Goal: Task Accomplishment & Management: Use online tool/utility

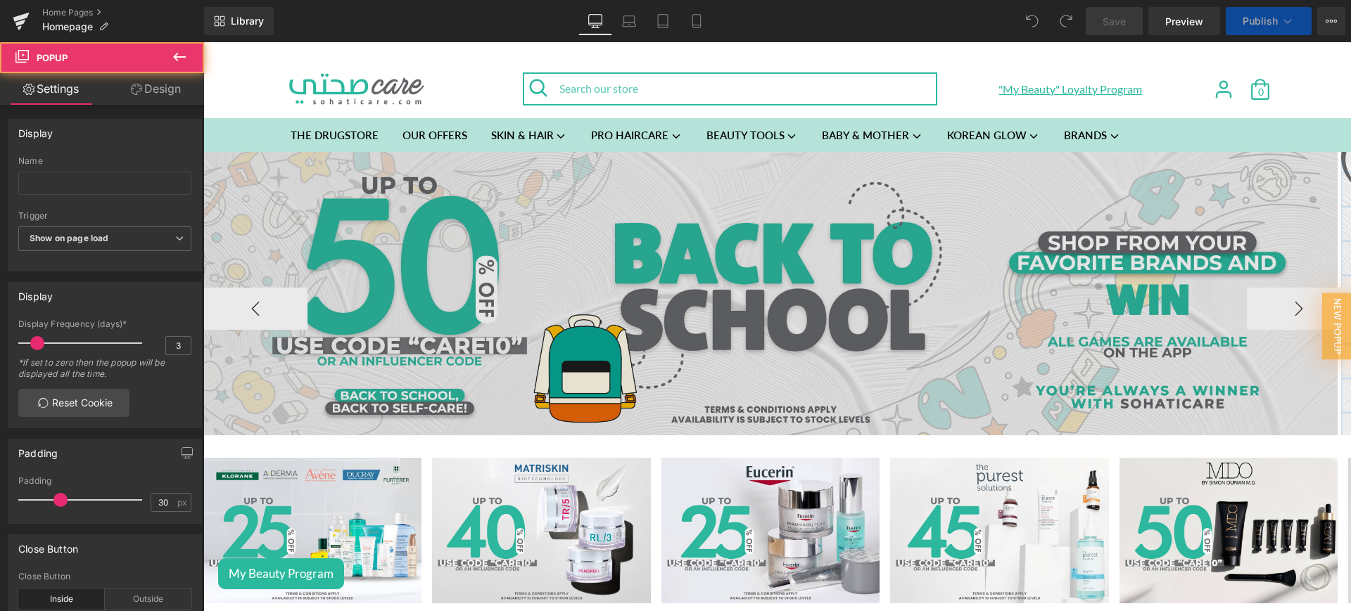
click at [861, 272] on img at bounding box center [770, 294] width 1134 height 284
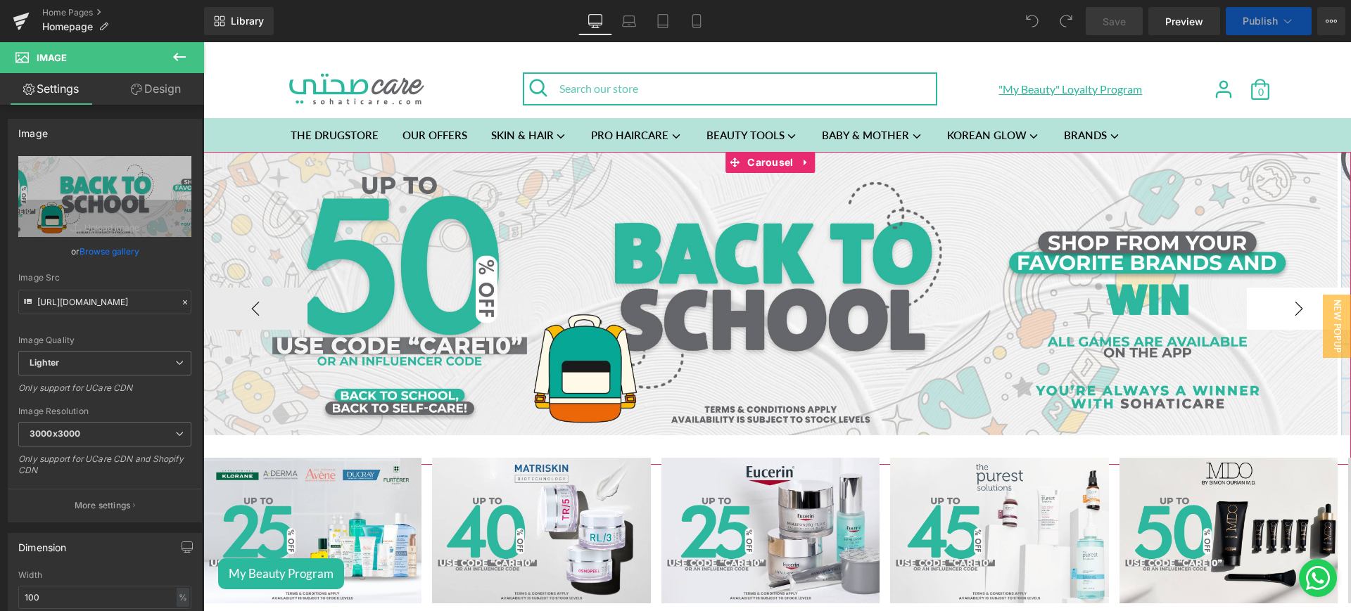
click at [1264, 319] on button "›" at bounding box center [1299, 309] width 104 height 42
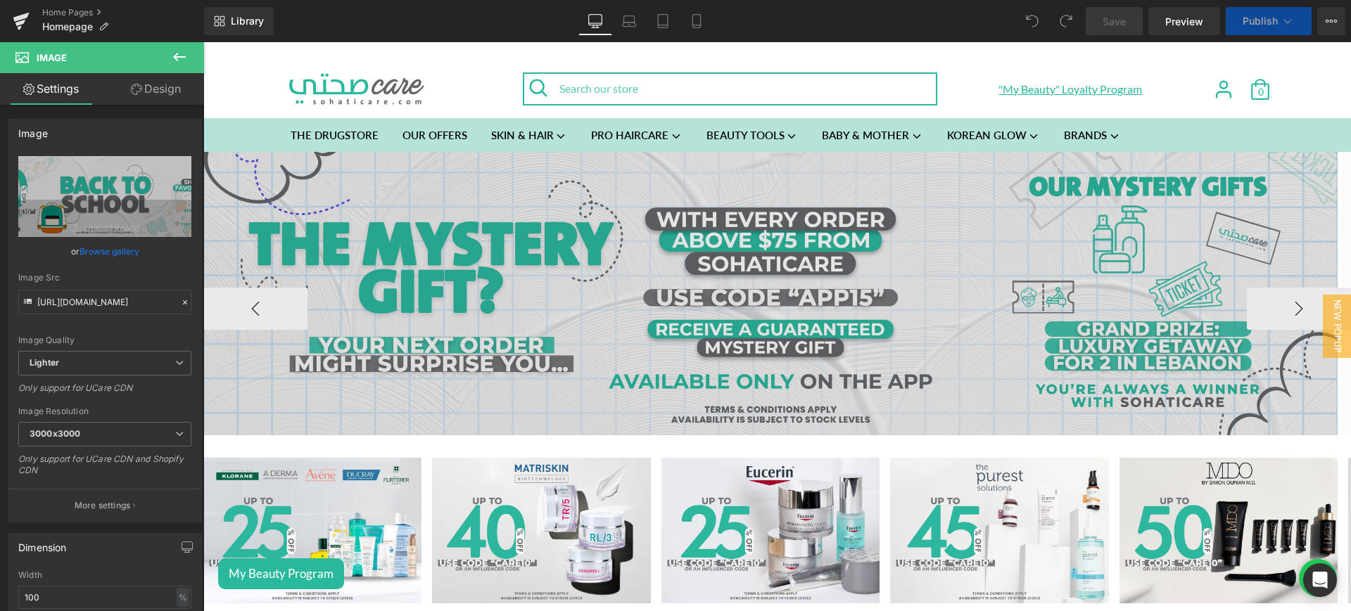
click at [780, 205] on img at bounding box center [770, 294] width 1134 height 284
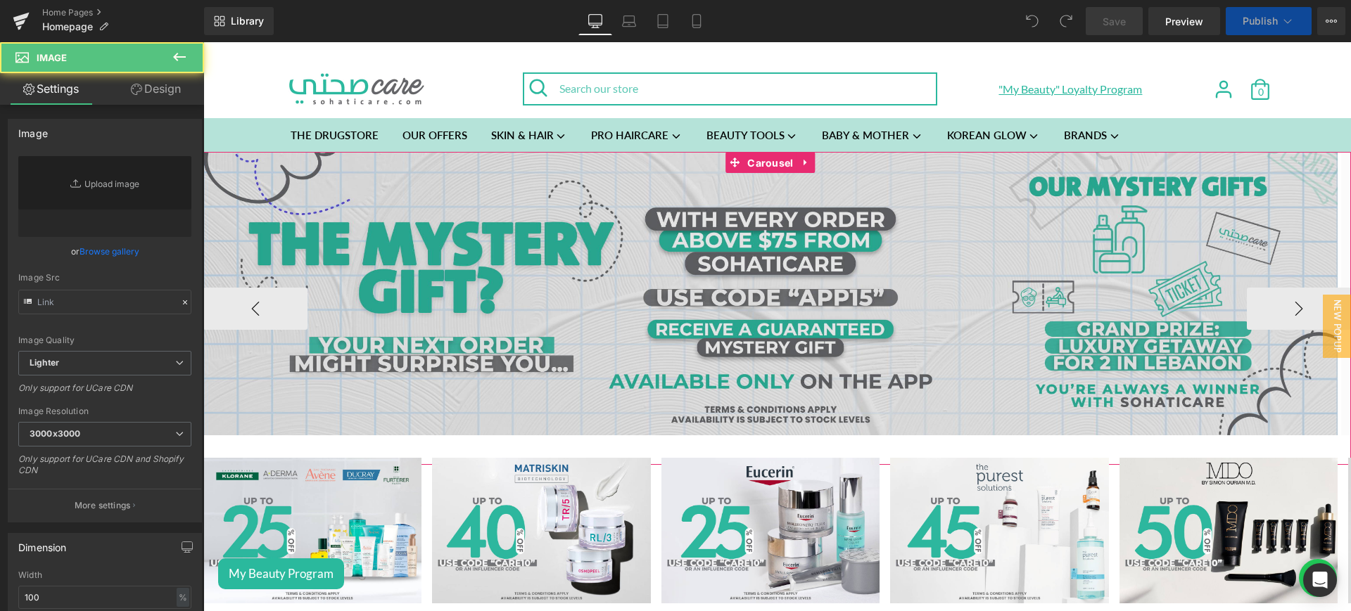
drag, startPoint x: 762, startPoint y: 167, endPoint x: 545, endPoint y: 228, distance: 225.8
click at [762, 167] on span "Carousel" at bounding box center [770, 163] width 53 height 21
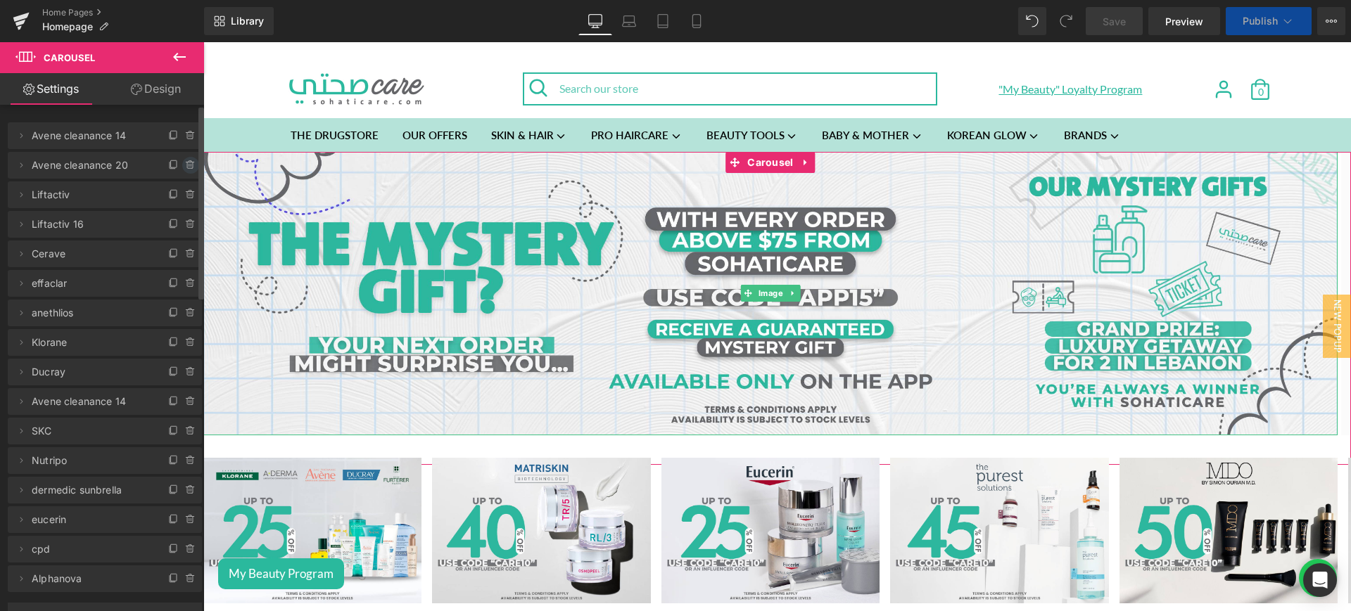
drag, startPoint x: 182, startPoint y: 167, endPoint x: 51, endPoint y: 140, distance: 133.6
click at [187, 167] on icon at bounding box center [190, 166] width 6 height 6
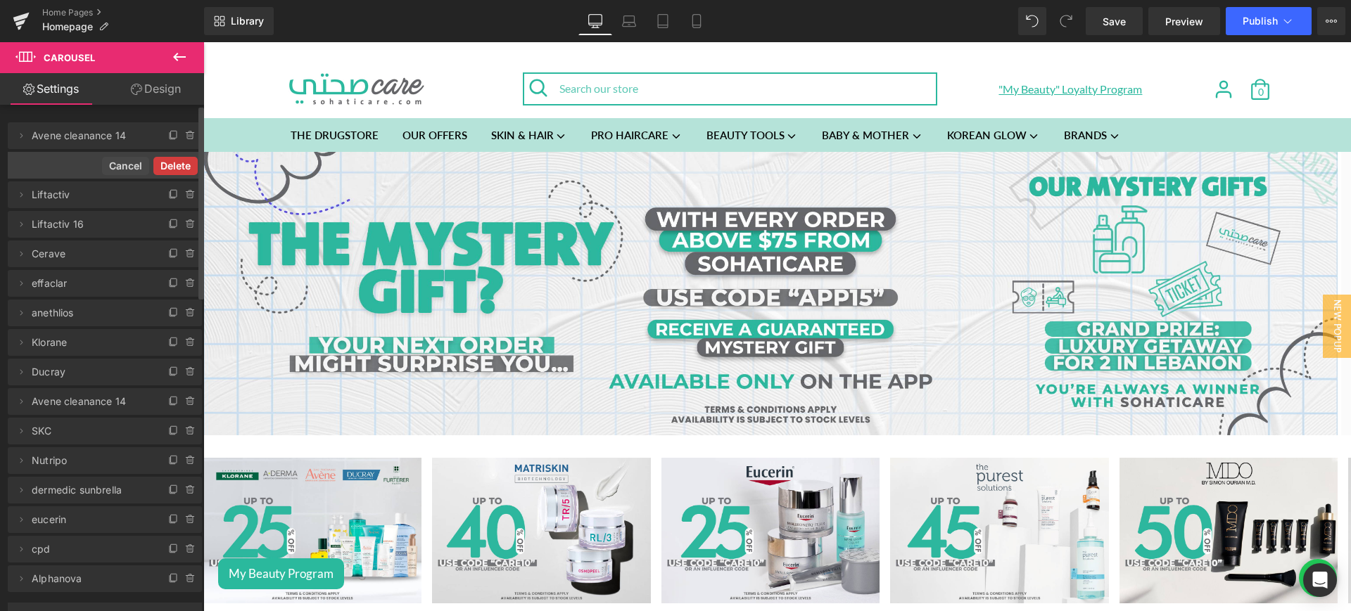
click at [175, 170] on button "Delete" at bounding box center [175, 166] width 44 height 18
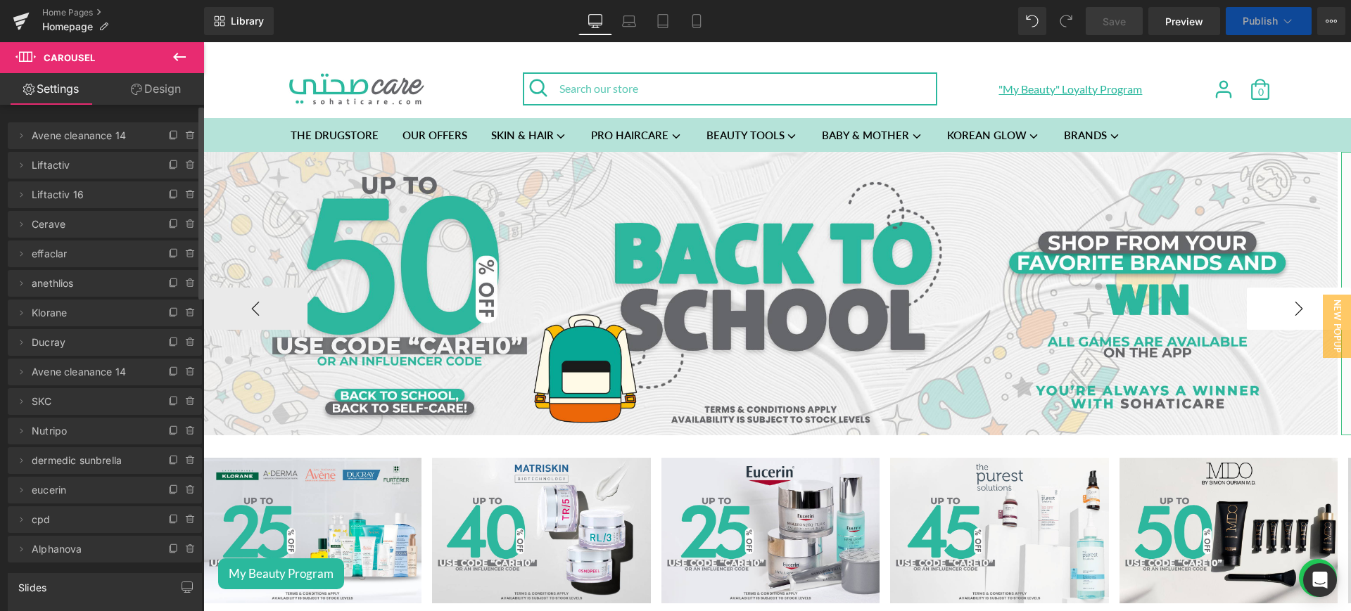
click at [1288, 312] on button "›" at bounding box center [1299, 309] width 104 height 42
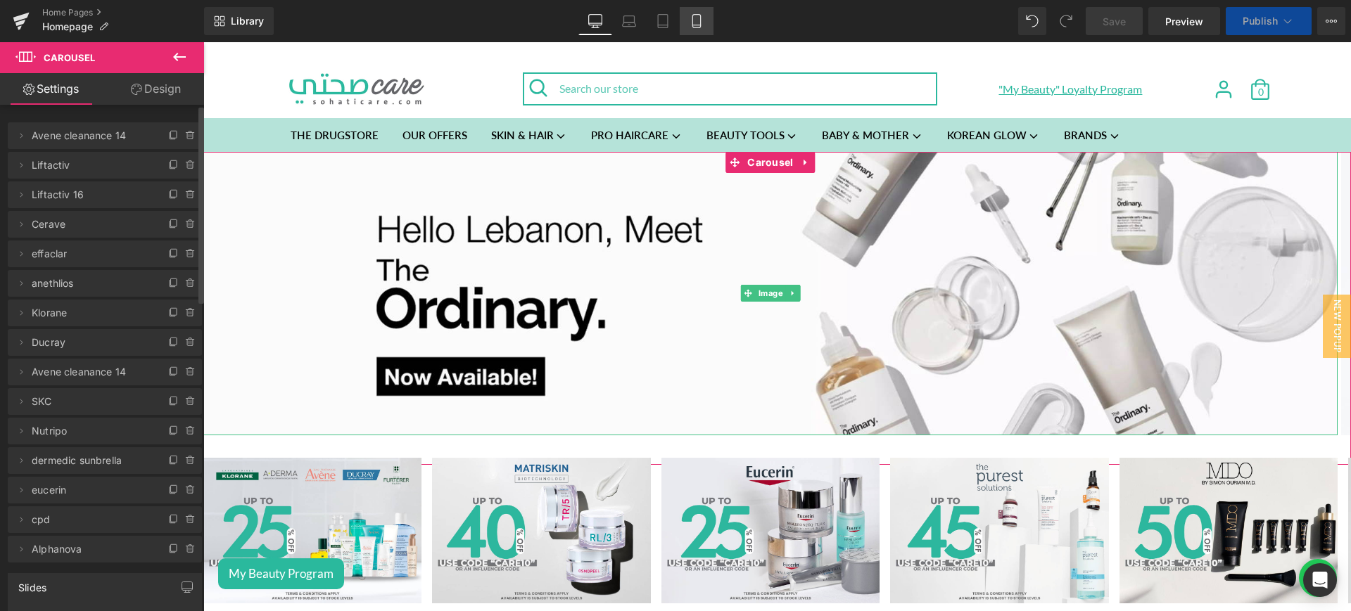
click at [699, 30] on link "Mobile" at bounding box center [697, 21] width 34 height 28
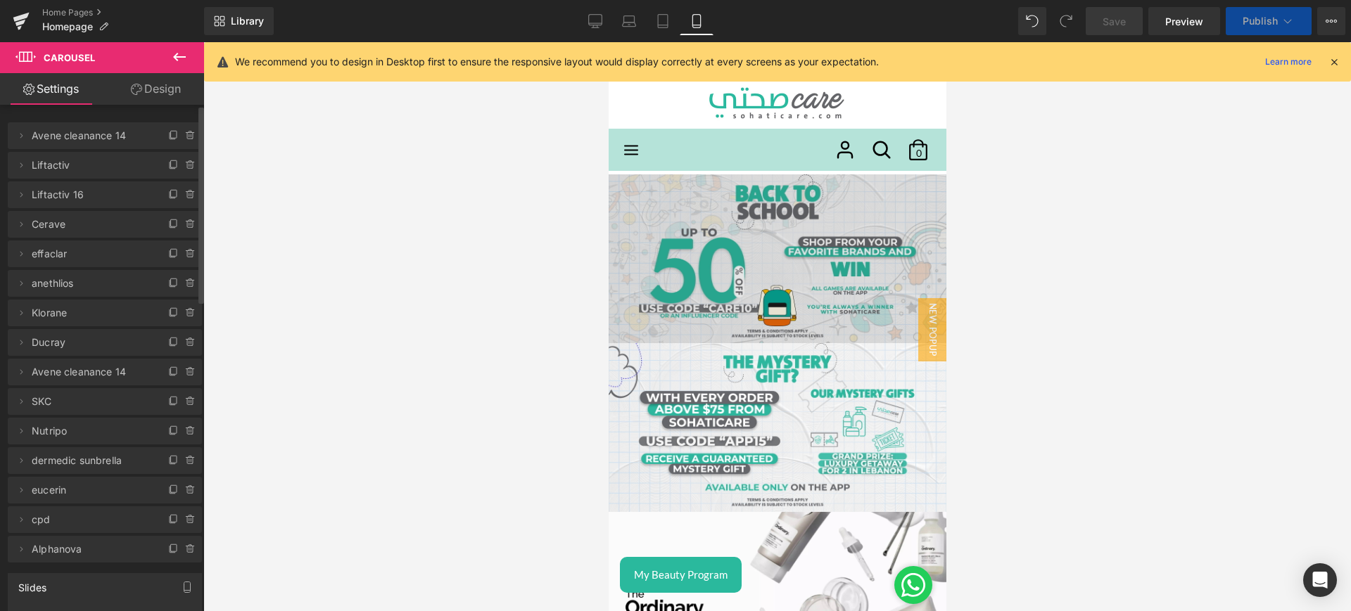
click at [824, 268] on img at bounding box center [777, 258] width 338 height 169
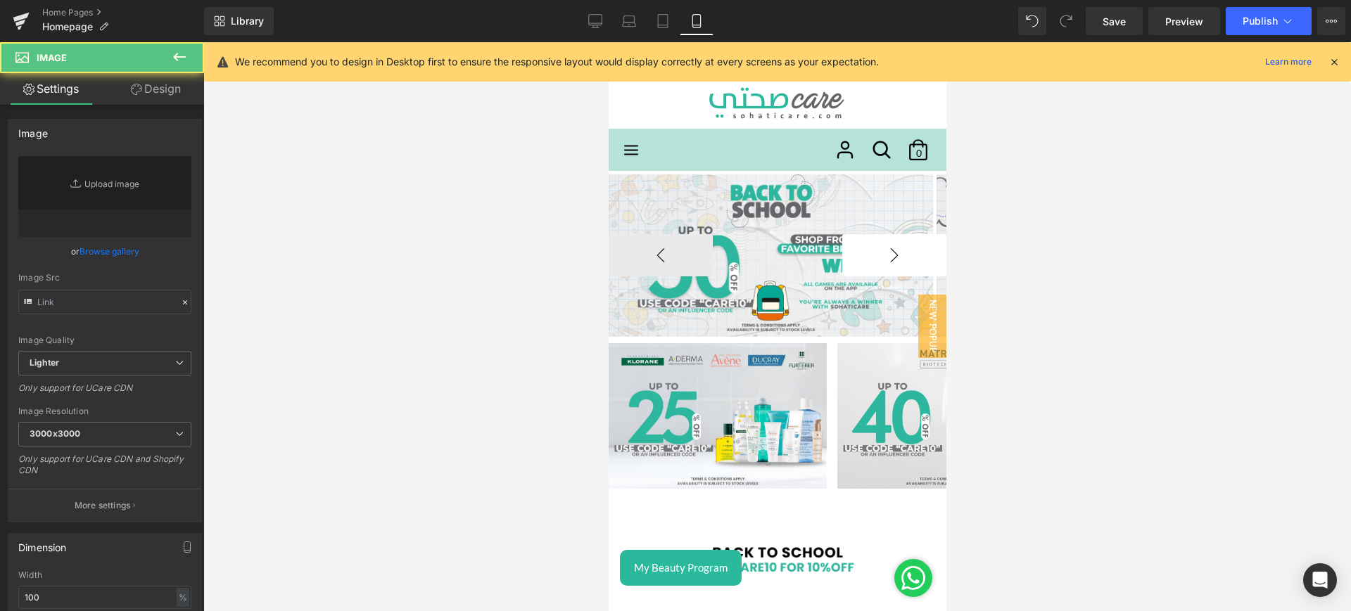
click at [863, 250] on button "›" at bounding box center [893, 255] width 104 height 42
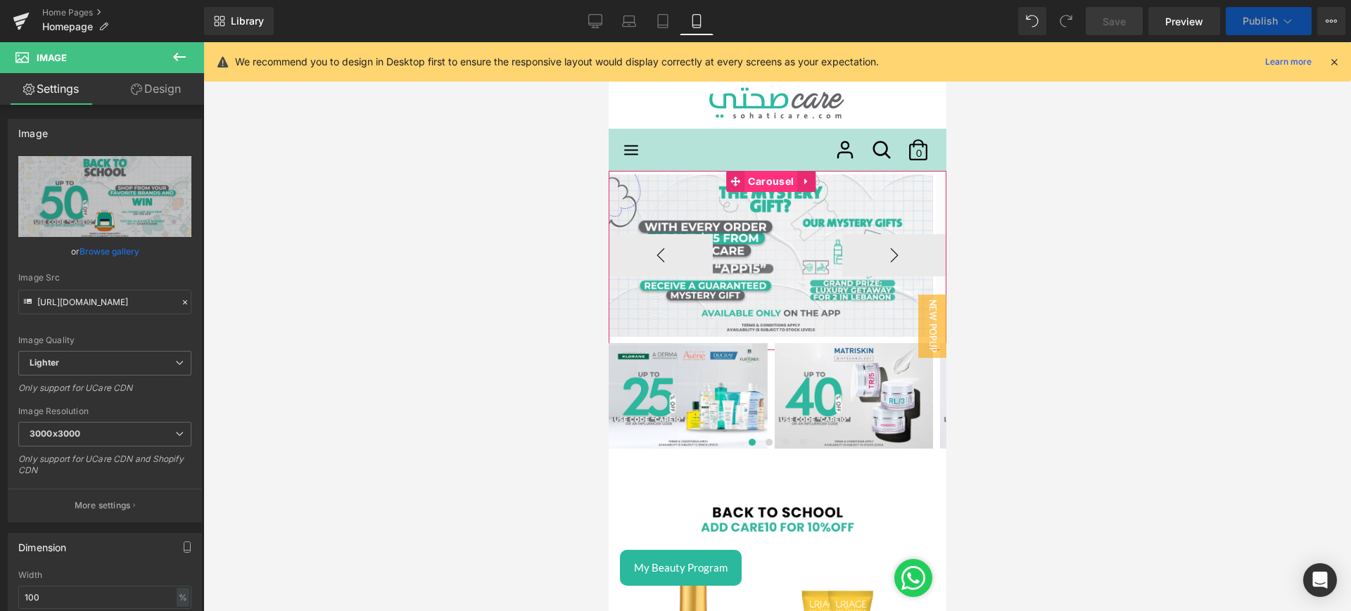
drag, startPoint x: 725, startPoint y: 245, endPoint x: 775, endPoint y: 176, distance: 85.1
click at [775, 176] on span "Carousel" at bounding box center [770, 181] width 53 height 21
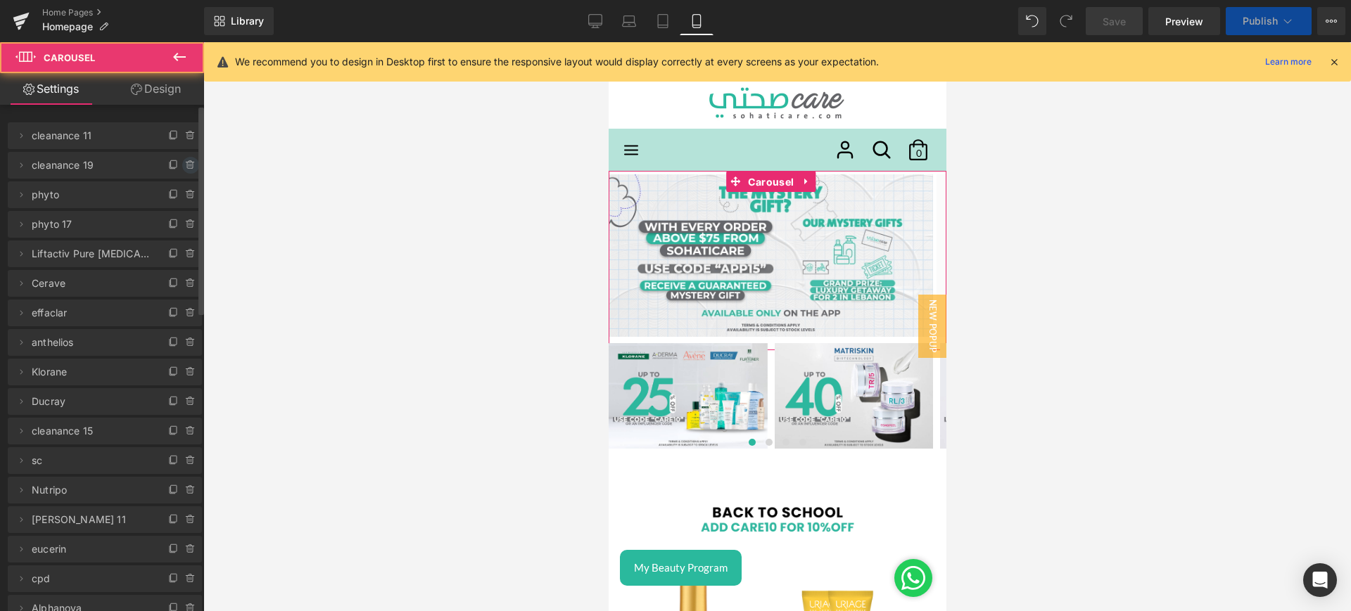
click at [185, 167] on icon at bounding box center [190, 165] width 11 height 11
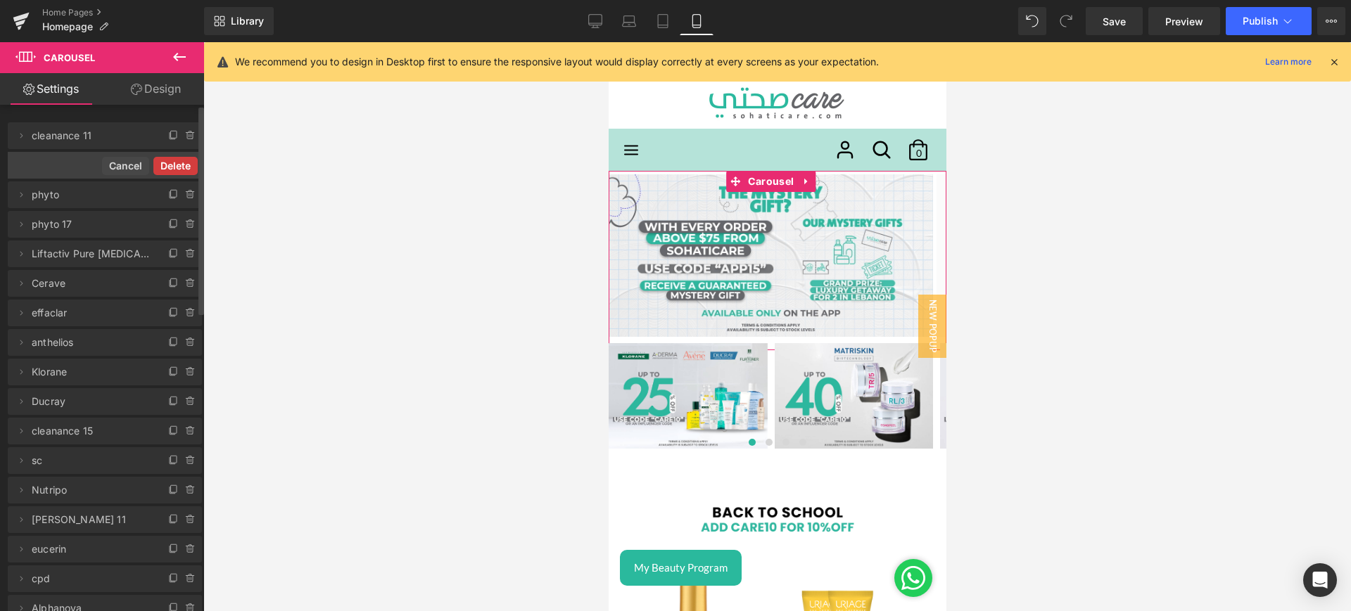
click at [172, 164] on button "Delete" at bounding box center [175, 166] width 44 height 18
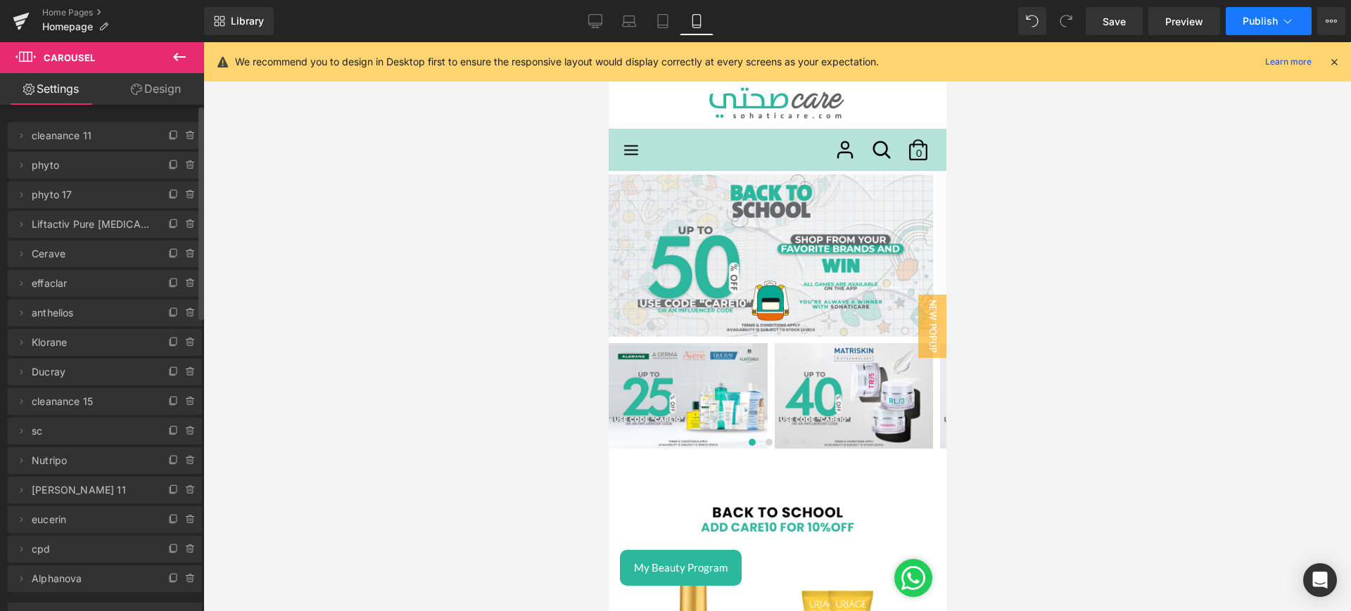
click at [1249, 26] on span "Publish" at bounding box center [1259, 20] width 35 height 11
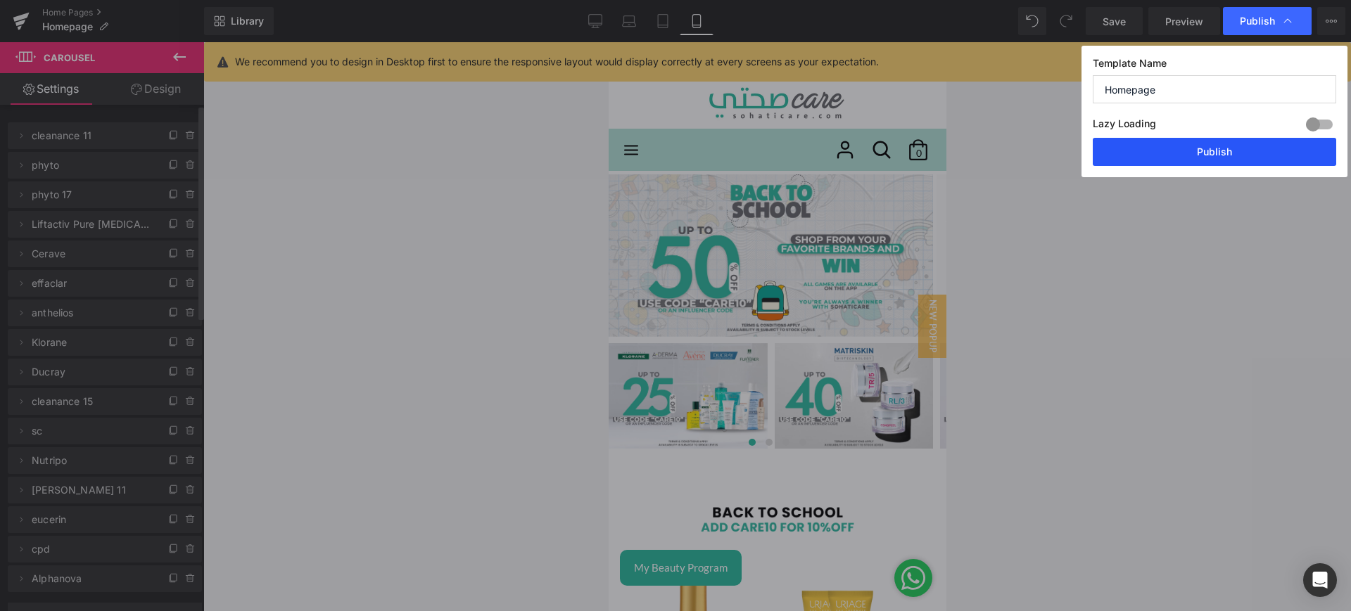
click at [1211, 153] on button "Publish" at bounding box center [1214, 152] width 243 height 28
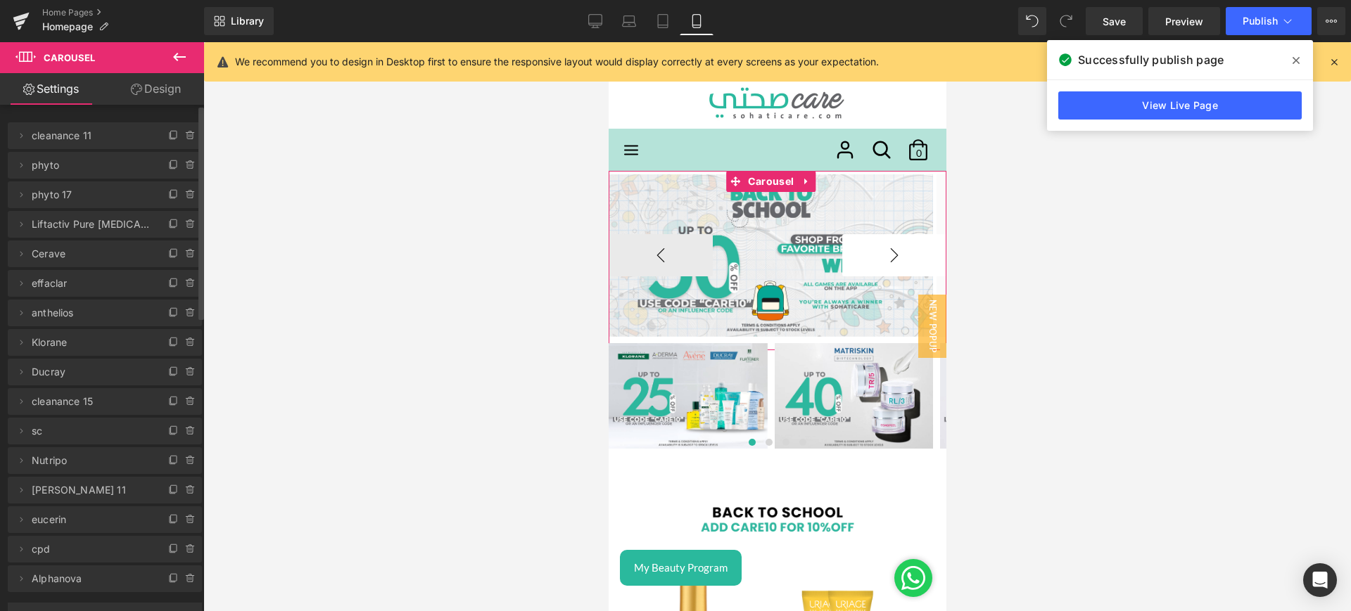
click at [886, 265] on button "›" at bounding box center [893, 255] width 104 height 42
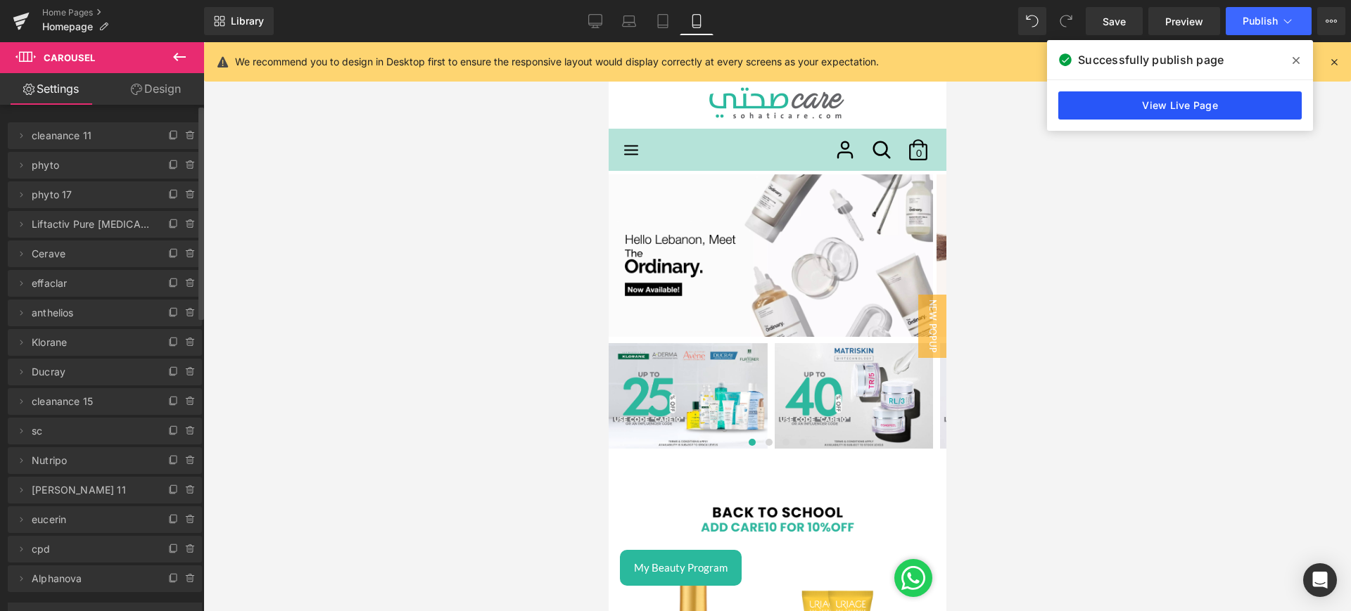
click at [1131, 114] on link "View Live Page" at bounding box center [1179, 105] width 243 height 28
